Goal: Transaction & Acquisition: Subscribe to service/newsletter

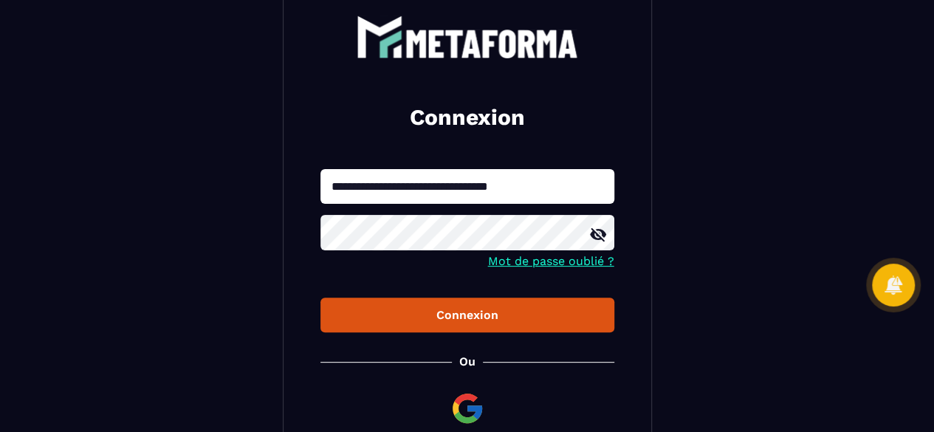
scroll to position [95, 0]
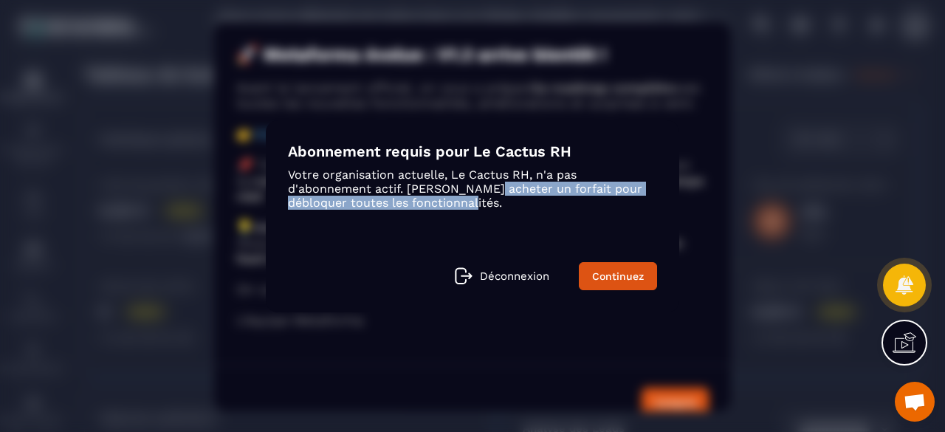
drag, startPoint x: 481, startPoint y: 181, endPoint x: 484, endPoint y: 215, distance: 34.1
click at [484, 215] on div "Abonnement requis pour Le Cactus RH Votre organisation actuelle, Le Cactus RH, …" at bounding box center [473, 216] width 414 height 192
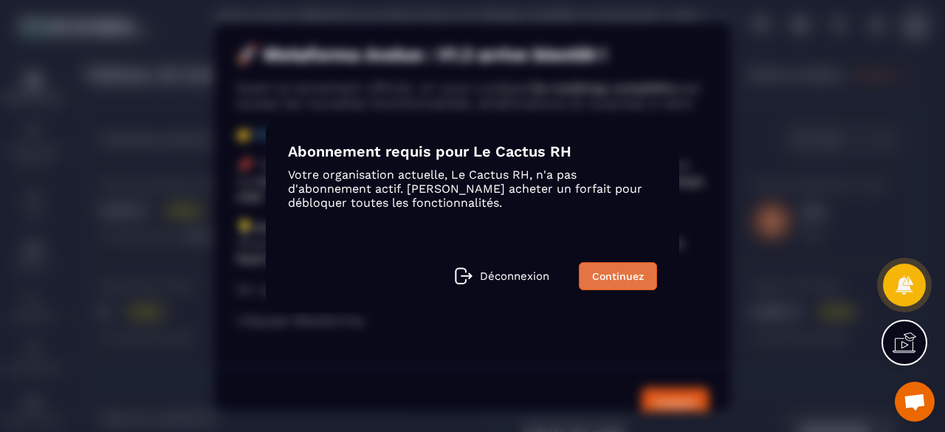
click at [592, 274] on link "Continuez" at bounding box center [618, 276] width 78 height 28
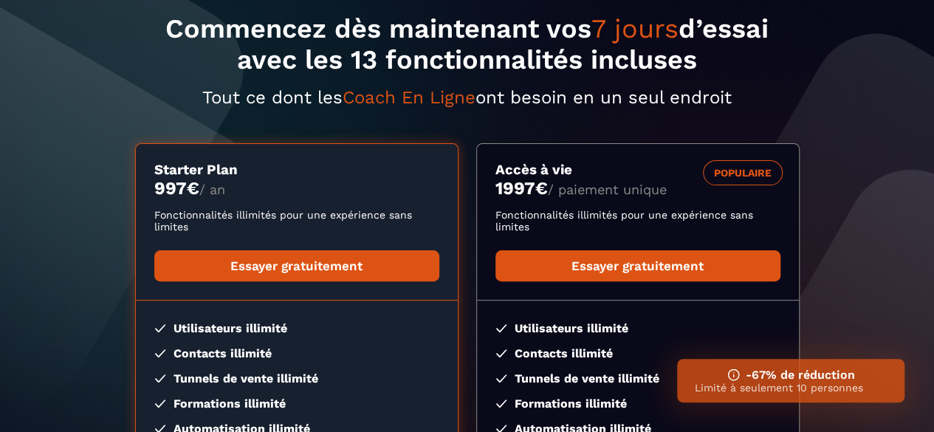
scroll to position [69, 0]
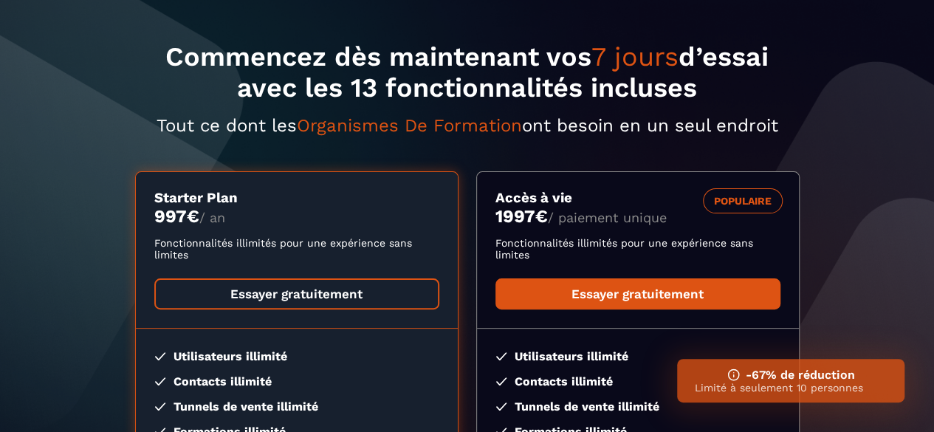
click at [366, 286] on link "Essayer gratuitement" at bounding box center [296, 293] width 285 height 31
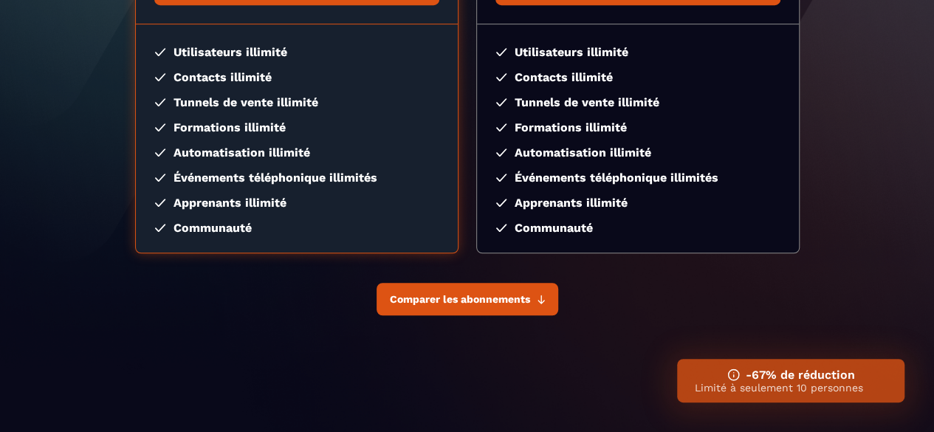
scroll to position [0, 0]
